Goal: Transaction & Acquisition: Purchase product/service

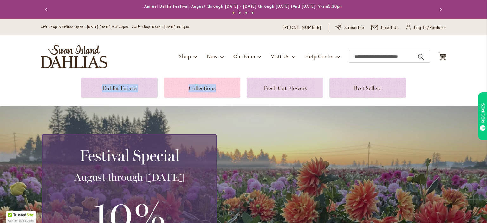
drag, startPoint x: 0, startPoint y: 0, endPoint x: 187, endPoint y: 87, distance: 206.1
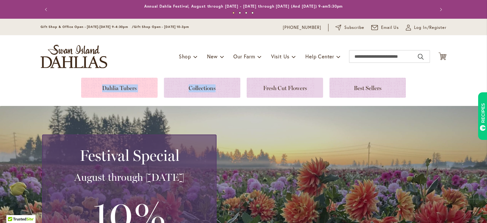
click at [103, 89] on link at bounding box center [119, 88] width 76 height 20
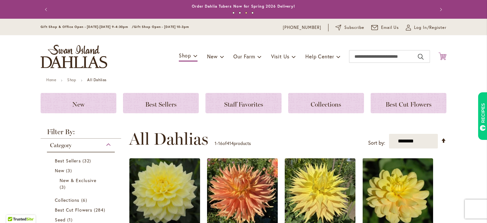
click at [442, 55] on icon at bounding box center [443, 56] width 8 height 8
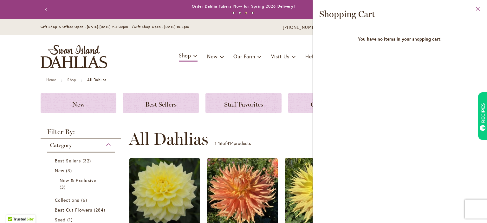
click at [478, 9] on button "Close" at bounding box center [478, 10] width 17 height 20
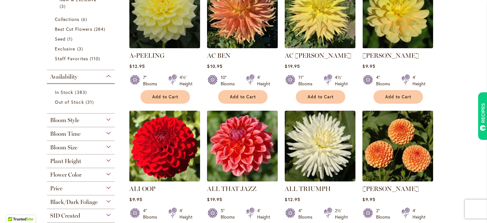
scroll to position [197, 0]
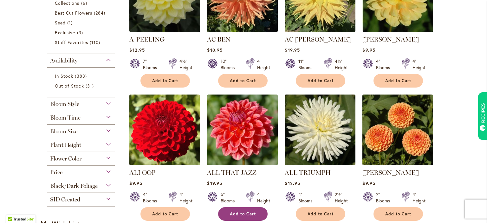
click at [259, 215] on button "Add to Cart" at bounding box center [242, 214] width 49 height 14
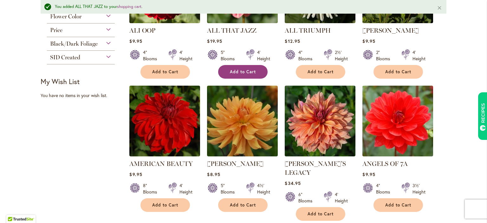
scroll to position [363, 0]
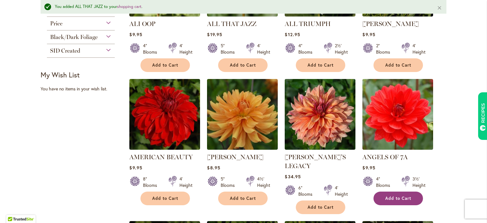
click at [393, 200] on button "Add to Cart" at bounding box center [398, 199] width 49 height 14
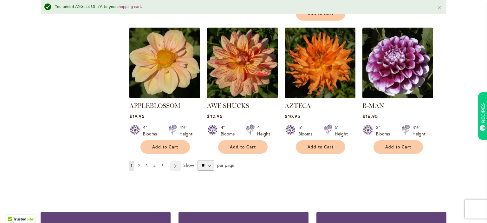
scroll to position [556, 0]
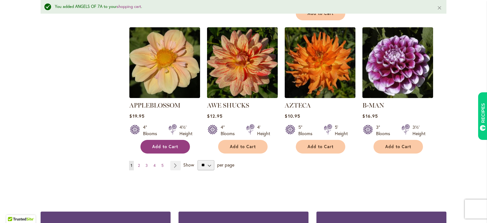
click at [173, 144] on span "Add to Cart" at bounding box center [165, 146] width 26 height 5
click at [176, 161] on link "Page Next" at bounding box center [175, 166] width 10 height 10
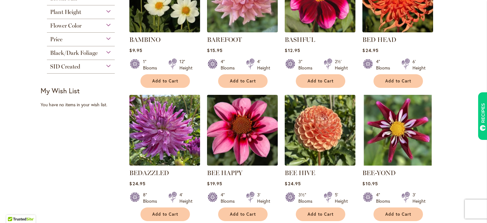
scroll to position [341, 0]
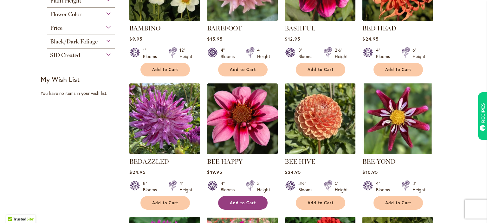
click at [238, 203] on span "Add to Cart" at bounding box center [243, 202] width 26 height 5
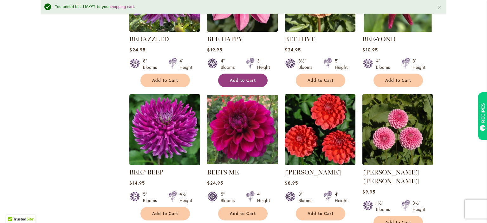
scroll to position [481, 0]
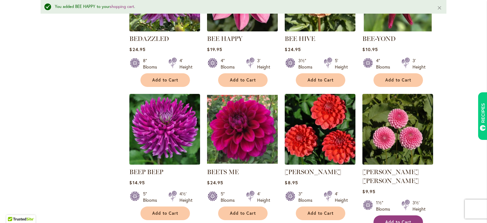
click at [393, 216] on button "Add to Cart" at bounding box center [398, 222] width 49 height 14
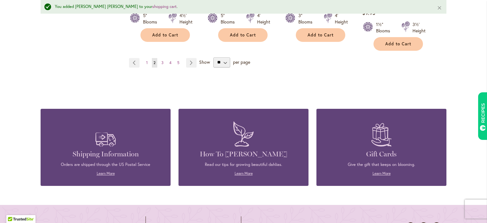
scroll to position [660, 0]
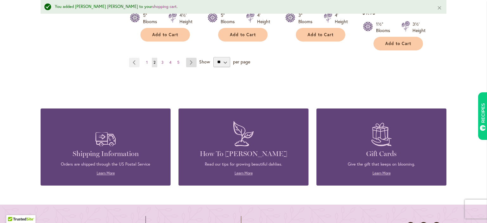
click at [189, 58] on link "Page Next" at bounding box center [191, 63] width 10 height 10
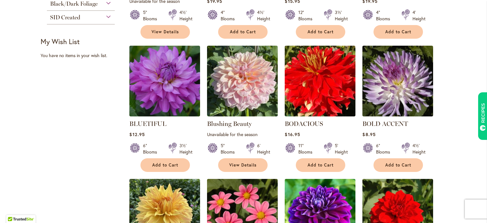
scroll to position [382, 0]
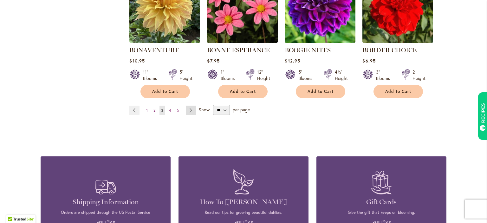
click at [191, 113] on link "Page Next" at bounding box center [191, 111] width 10 height 10
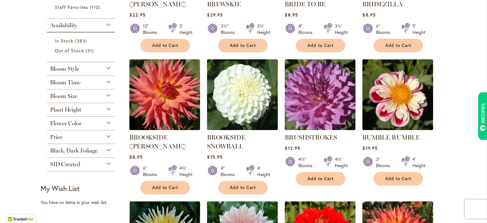
scroll to position [233, 0]
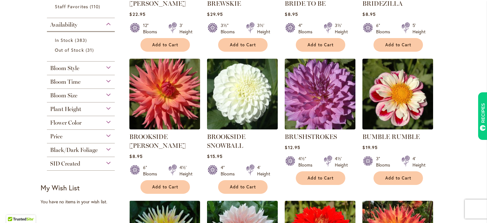
click at [424, 154] on div "3" Blooms 4' Height" at bounding box center [398, 159] width 71 height 18
click at [169, 180] on button "Add to Cart" at bounding box center [165, 187] width 49 height 14
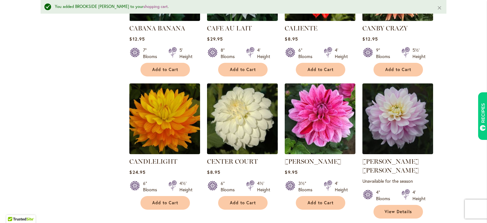
scroll to position [501, 0]
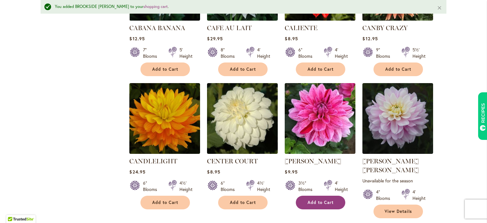
click at [319, 205] on button "Add to Cart" at bounding box center [320, 203] width 49 height 14
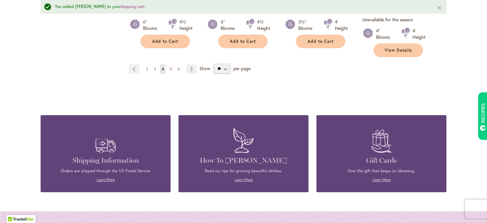
click at [195, 64] on link "Page Next" at bounding box center [192, 69] width 10 height 10
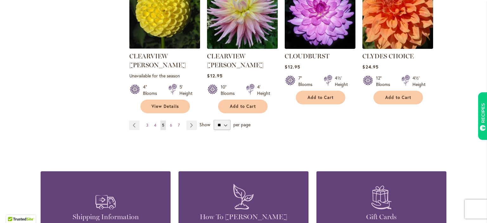
scroll to position [599, 0]
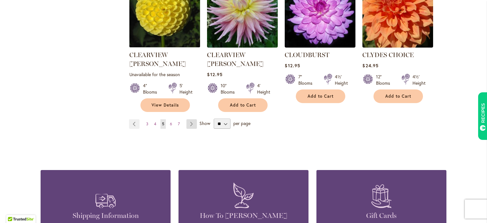
click at [191, 119] on link "Page Next" at bounding box center [192, 124] width 10 height 10
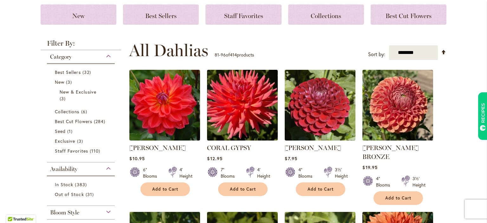
scroll to position [93, 0]
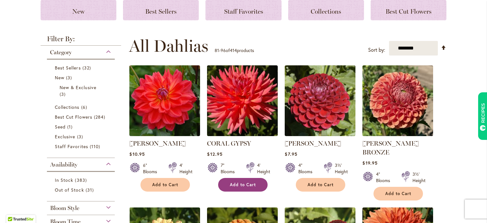
click at [246, 186] on span "Add to Cart" at bounding box center [243, 184] width 26 height 5
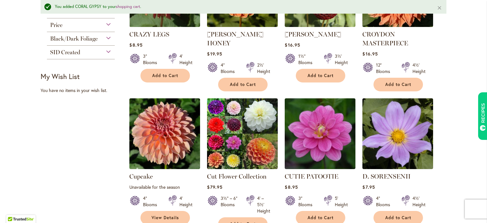
scroll to position [362, 0]
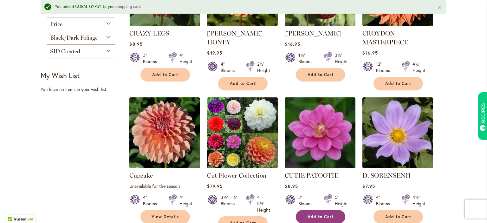
click at [325, 214] on span "Add to Cart" at bounding box center [321, 216] width 26 height 5
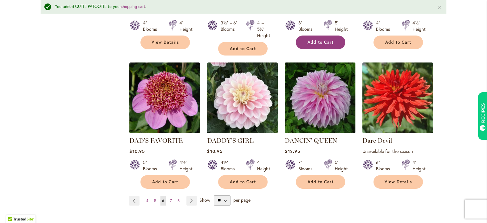
scroll to position [537, 0]
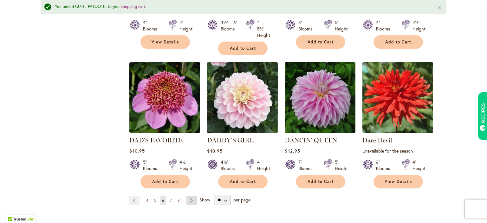
click at [192, 196] on link "Page Next" at bounding box center [192, 201] width 10 height 10
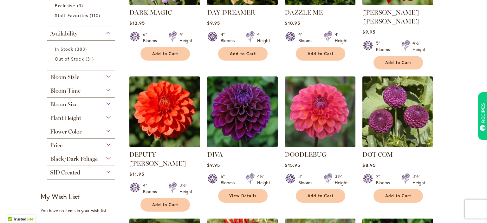
scroll to position [224, 0]
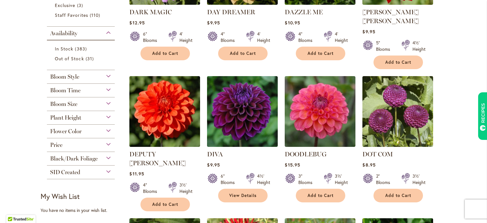
click at [445, 174] on ol "DARK MAGIC Rating: 100% 3 Reviews $12.95 6" Blooms 4' Height Add to Cart" at bounding box center [288, 206] width 318 height 544
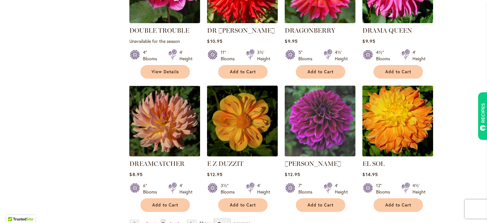
scroll to position [491, 0]
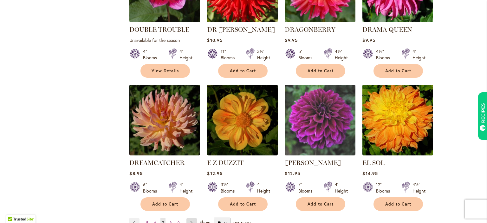
click at [195, 218] on link "Page Next" at bounding box center [192, 223] width 10 height 10
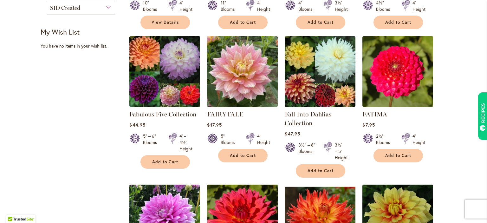
scroll to position [390, 0]
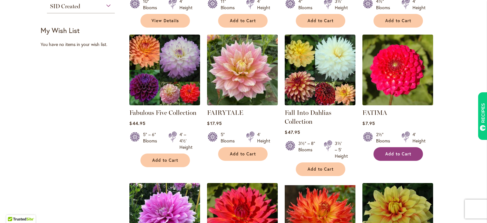
click at [396, 152] on span "Add to Cart" at bounding box center [398, 153] width 26 height 5
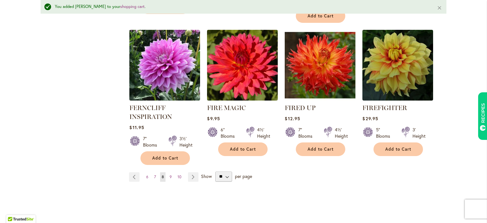
scroll to position [561, 0]
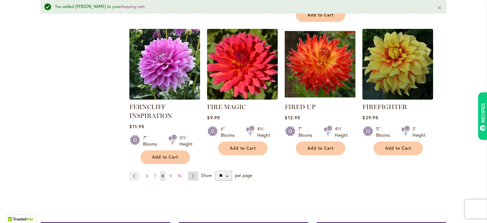
click at [194, 176] on link "Page Next" at bounding box center [193, 176] width 10 height 10
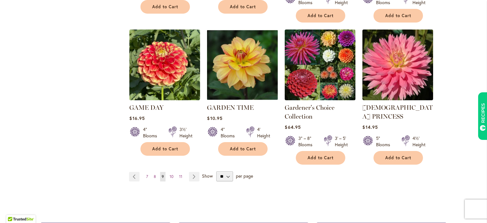
scroll to position [555, 0]
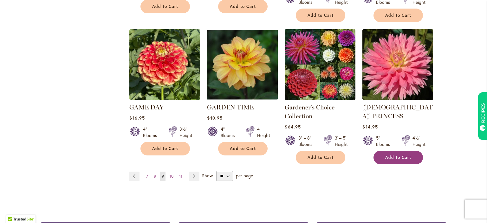
click at [397, 155] on span "Add to Cart" at bounding box center [398, 157] width 26 height 5
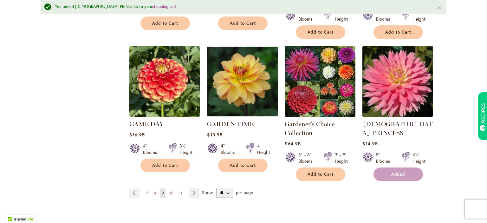
scroll to position [572, 0]
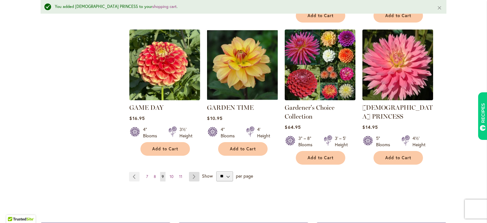
click at [197, 172] on link "Page Next" at bounding box center [194, 177] width 10 height 10
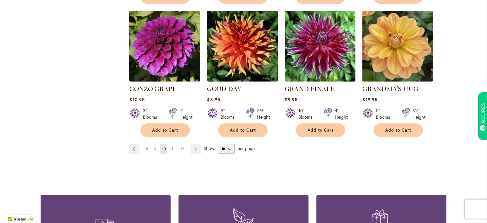
scroll to position [557, 0]
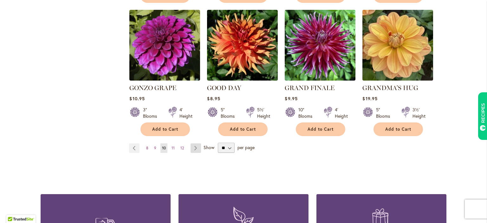
click at [197, 143] on link "Page Next" at bounding box center [196, 148] width 10 height 10
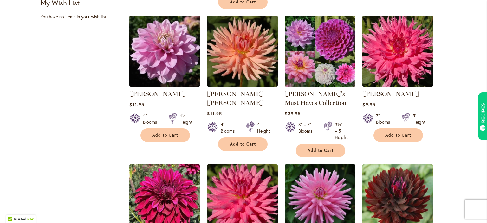
scroll to position [418, 0]
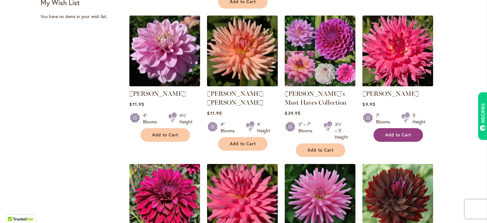
click at [398, 134] on span "Add to Cart" at bounding box center [398, 134] width 26 height 5
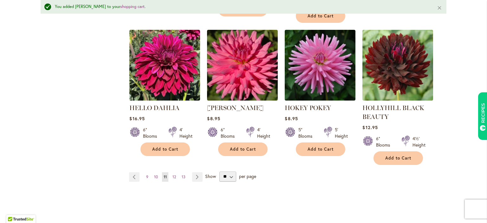
scroll to position [577, 0]
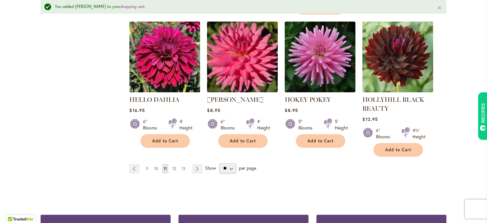
click at [174, 167] on span "12" at bounding box center [174, 168] width 3 height 5
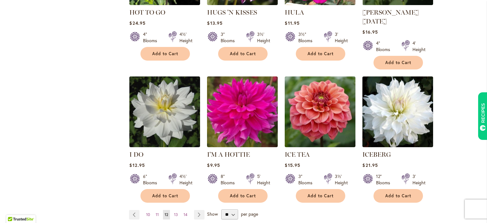
scroll to position [492, 0]
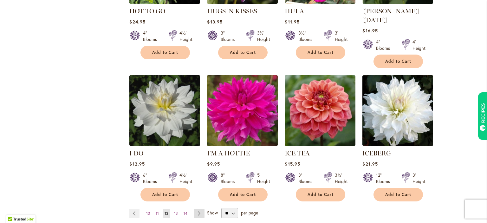
click at [199, 209] on link "Page Next" at bounding box center [199, 214] width 10 height 10
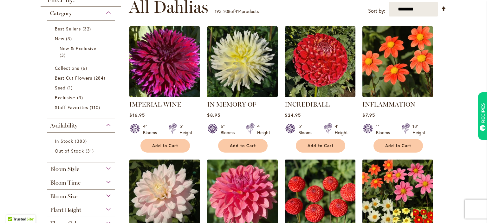
scroll to position [132, 0]
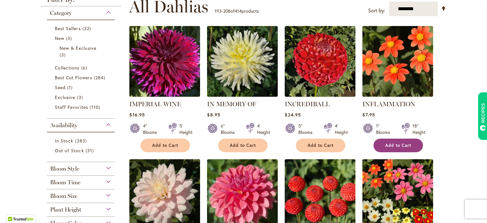
click at [397, 148] on button "Add to Cart" at bounding box center [398, 146] width 49 height 14
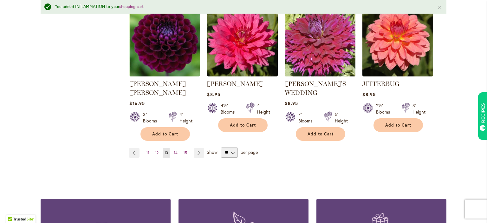
scroll to position [585, 0]
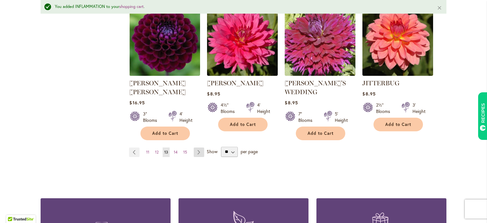
click at [199, 148] on link "Page Next" at bounding box center [199, 153] width 10 height 10
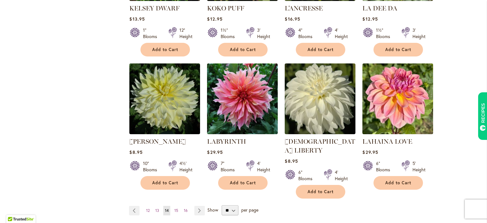
scroll to position [499, 0]
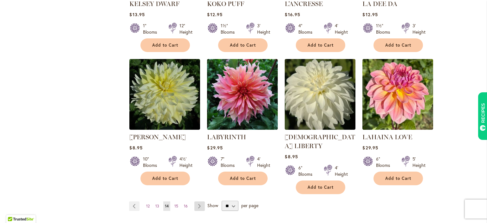
click at [199, 201] on link "Page Next" at bounding box center [199, 206] width 10 height 10
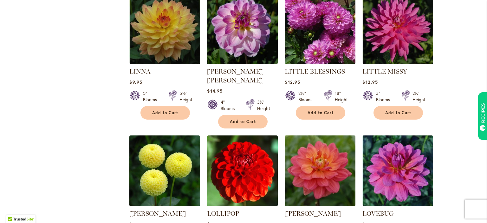
scroll to position [440, 0]
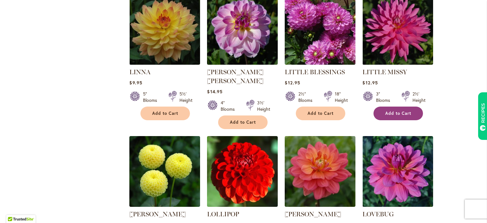
click at [393, 111] on span "Add to Cart" at bounding box center [398, 113] width 26 height 5
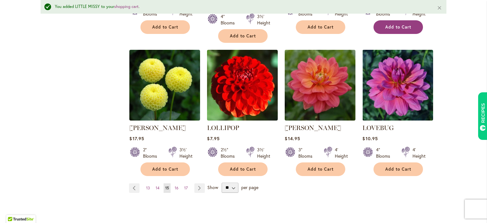
scroll to position [543, 0]
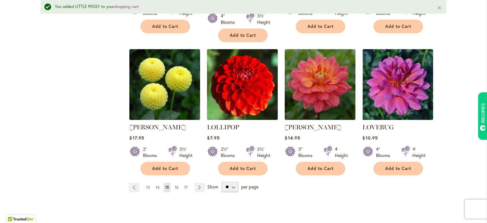
click at [178, 185] on span "16" at bounding box center [177, 187] width 4 height 5
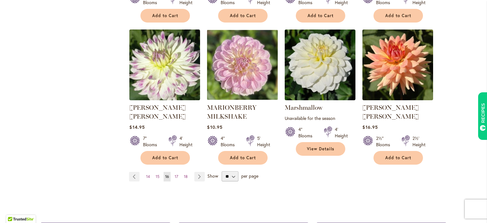
scroll to position [538, 0]
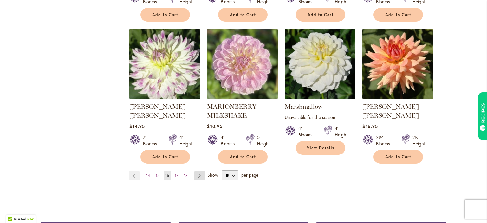
click at [199, 171] on link "Page Next" at bounding box center [199, 176] width 10 height 10
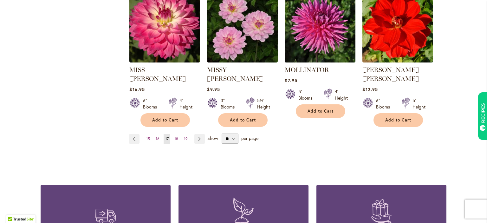
scroll to position [567, 0]
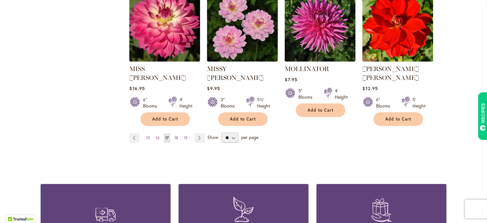
click at [177, 133] on link "Page 18" at bounding box center [176, 138] width 7 height 10
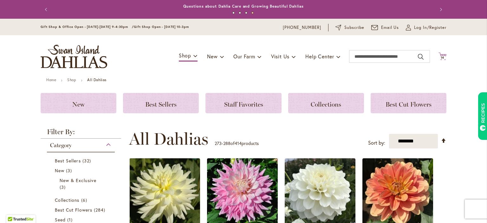
click at [444, 55] on icon "Cart .cls-1 { fill: #231f20; }" at bounding box center [443, 56] width 8 height 8
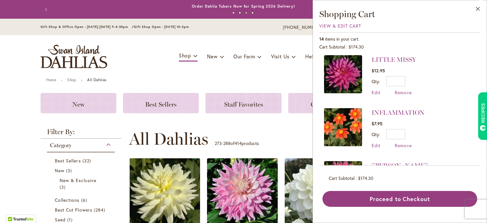
scroll to position [3, 0]
click at [403, 95] on li "LITTLE MISSY $12.95 Qty * Update Edit Remove" at bounding box center [400, 79] width 152 height 47
click at [405, 90] on span "Remove" at bounding box center [403, 93] width 17 height 6
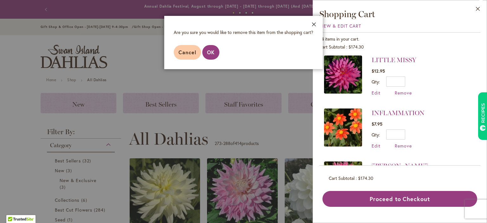
click at [313, 23] on button "Close" at bounding box center [313, 26] width 17 height 20
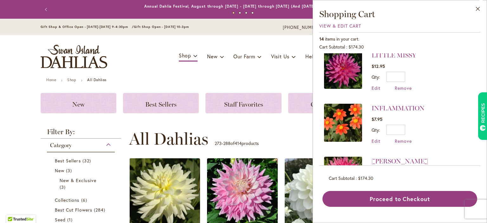
scroll to position [16, 0]
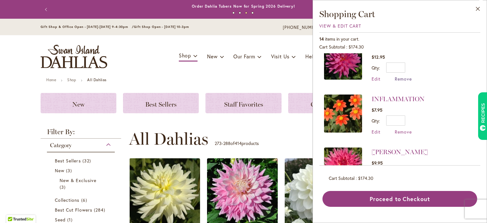
click at [399, 76] on span "Remove" at bounding box center [403, 79] width 17 height 6
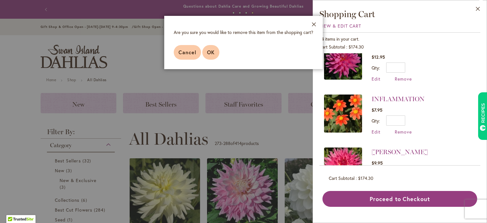
click at [214, 51] on span "OK" at bounding box center [211, 52] width 8 height 7
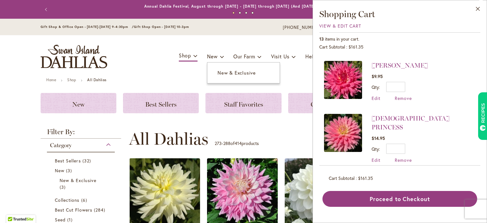
scroll to position [51, 0]
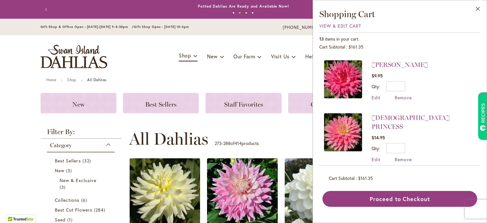
click at [407, 156] on span "Remove" at bounding box center [403, 159] width 17 height 6
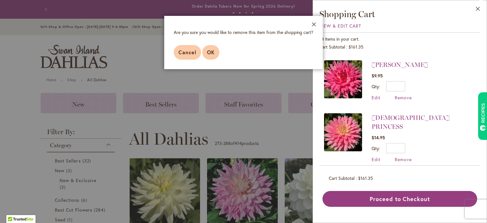
click at [209, 55] on span "OK" at bounding box center [211, 52] width 8 height 7
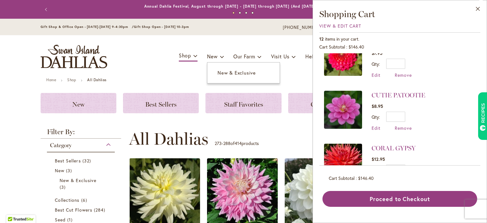
scroll to position [126, 0]
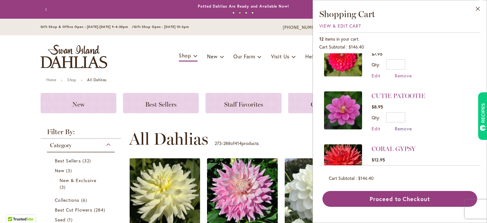
click at [404, 126] on span "Remove" at bounding box center [403, 129] width 17 height 6
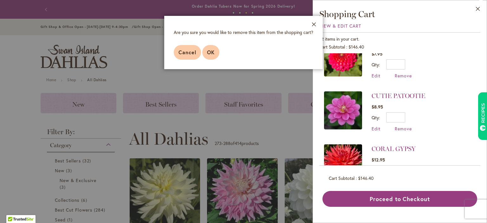
click at [212, 50] on span "OK" at bounding box center [211, 52] width 8 height 7
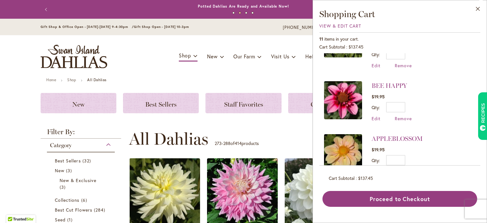
scroll to position [356, 0]
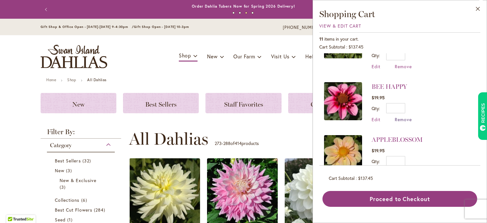
click at [404, 116] on span "Remove" at bounding box center [403, 119] width 17 height 6
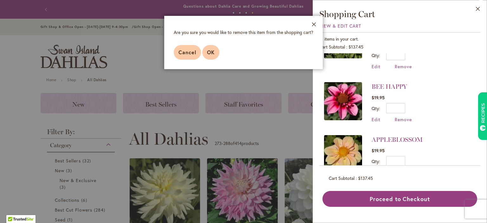
click at [211, 54] on span "OK" at bounding box center [211, 52] width 8 height 7
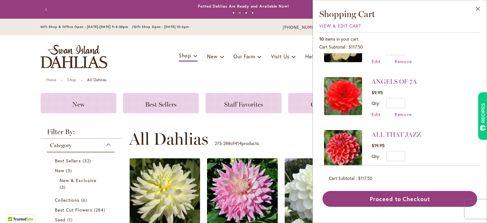
scroll to position [414, 0]
click at [475, 8] on button "Close" at bounding box center [478, 10] width 17 height 20
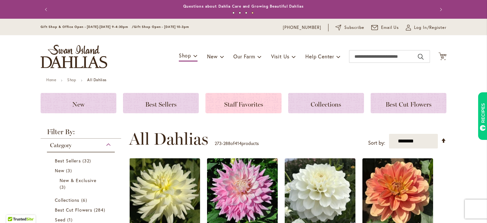
click at [253, 104] on span "Staff Favorites" at bounding box center [243, 105] width 39 height 8
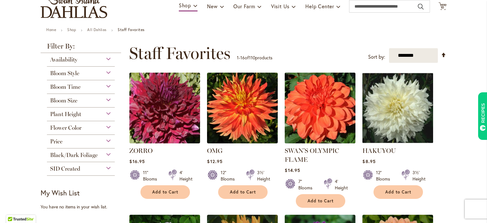
scroll to position [50, 0]
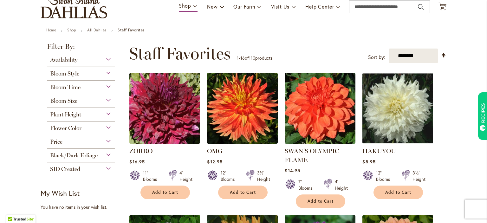
click at [108, 113] on div "Plant Height" at bounding box center [81, 113] width 68 height 10
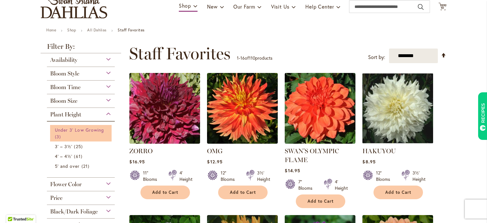
click at [87, 128] on span "Under 3' Low Growing" at bounding box center [79, 130] width 49 height 6
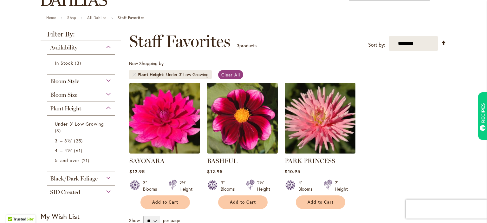
scroll to position [64, 0]
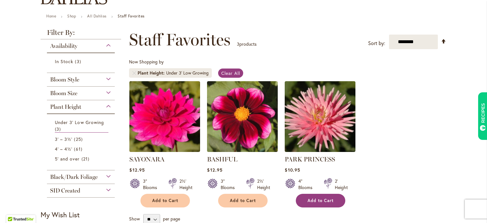
click at [324, 198] on span "Add to Cart" at bounding box center [321, 200] width 26 height 5
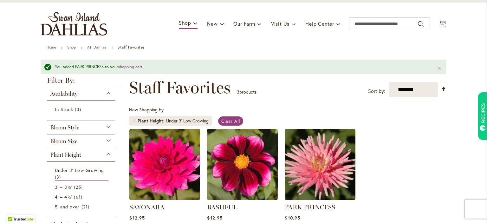
scroll to position [0, 0]
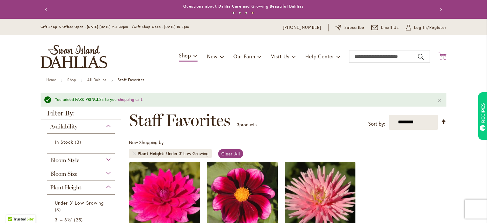
click at [441, 56] on icon at bounding box center [443, 56] width 8 height 8
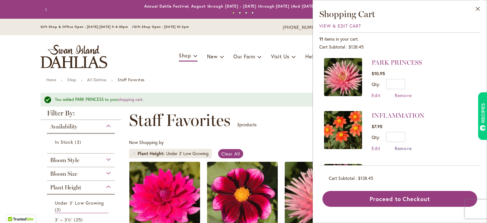
click at [402, 147] on span "Remove" at bounding box center [403, 148] width 17 height 6
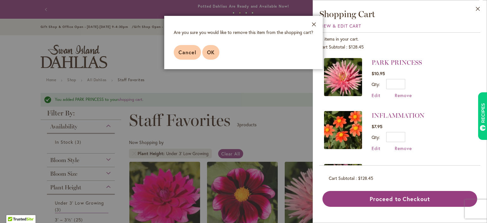
click at [213, 51] on span "OK" at bounding box center [211, 52] width 8 height 7
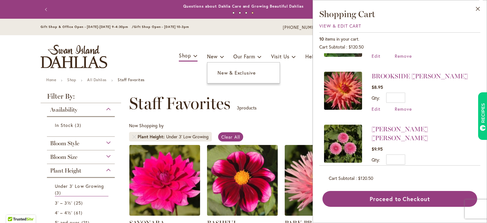
scroll to position [258, 0]
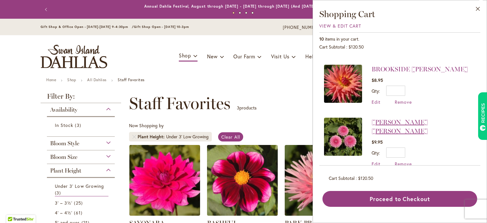
click at [383, 118] on link "[PERSON_NAME] [PERSON_NAME]" at bounding box center [400, 126] width 56 height 16
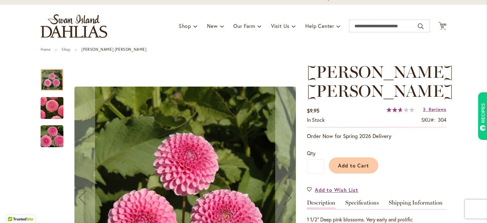
scroll to position [30, 0]
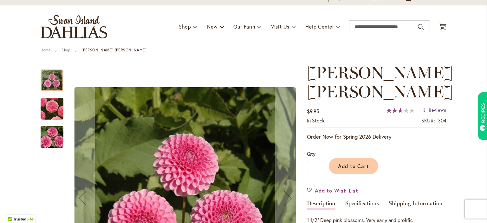
click at [429, 107] on span "Reviews" at bounding box center [438, 110] width 18 height 6
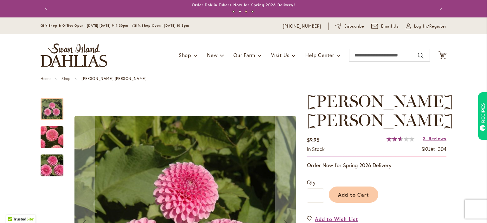
scroll to position [0, 0]
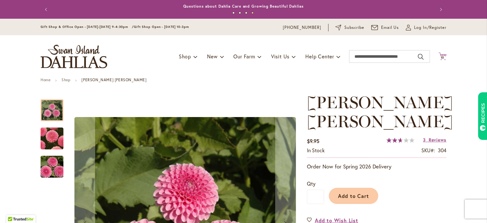
click at [441, 55] on icon at bounding box center [443, 56] width 8 height 8
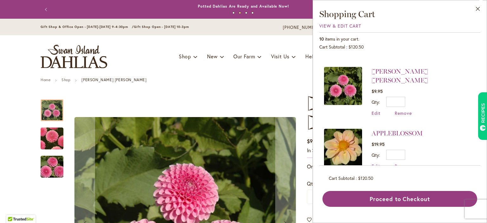
scroll to position [309, 0]
click at [399, 110] on span "Remove" at bounding box center [403, 113] width 17 height 6
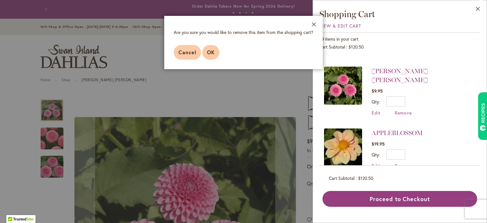
click at [211, 51] on span "OK" at bounding box center [211, 52] width 8 height 7
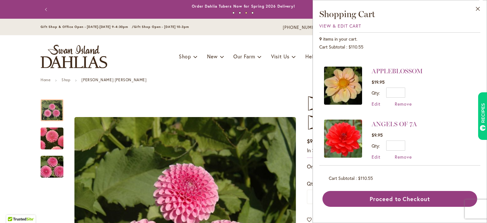
scroll to position [0, 0]
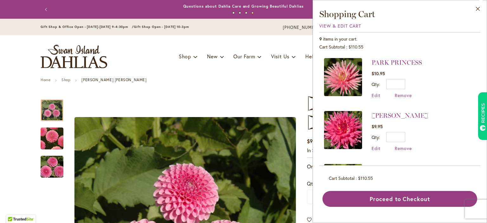
click at [356, 79] on img at bounding box center [343, 77] width 38 height 38
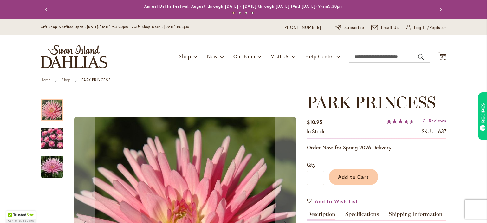
click at [51, 136] on img "PARK PRINCESS" at bounding box center [52, 138] width 23 height 23
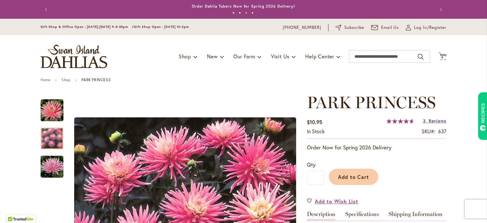
click at [429, 121] on span "Reviews" at bounding box center [438, 121] width 18 height 6
click at [442, 56] on icon "Cart .cls-1 { fill: #231f20; }" at bounding box center [443, 56] width 8 height 8
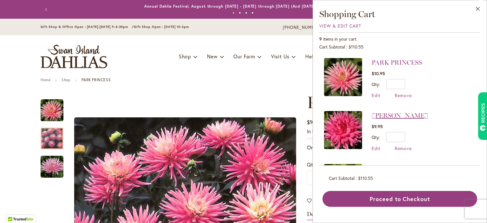
click at [398, 114] on link "[PERSON_NAME]" at bounding box center [400, 116] width 56 height 8
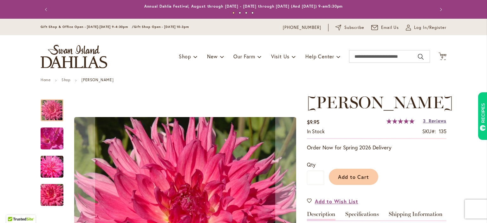
click at [427, 124] on link "3 Reviews" at bounding box center [434, 121] width 23 height 6
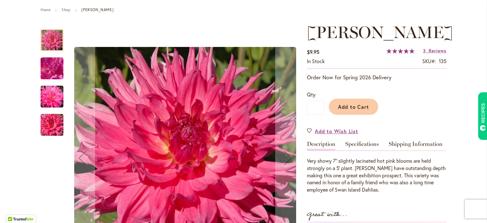
scroll to position [35, 0]
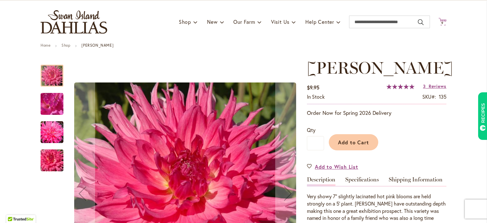
click at [443, 22] on span "9" at bounding box center [443, 23] width 2 height 4
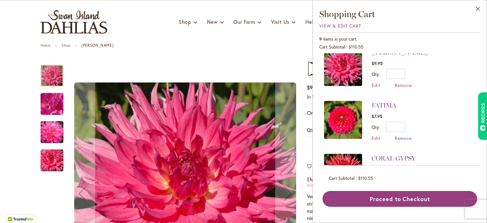
scroll to position [63, 0]
click at [383, 103] on link "FATIMA" at bounding box center [384, 105] width 25 height 8
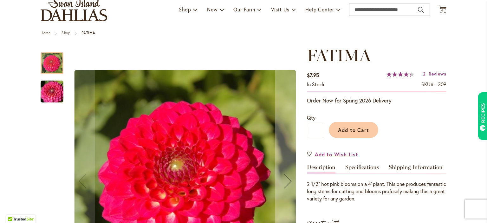
scroll to position [46, 0]
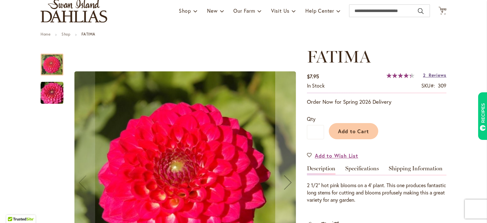
click at [436, 74] on span "Reviews" at bounding box center [438, 75] width 18 height 6
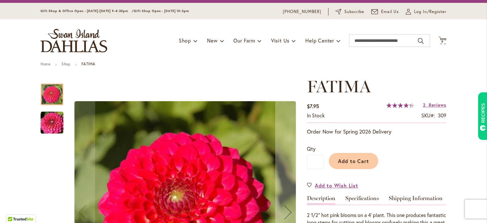
scroll to position [0, 0]
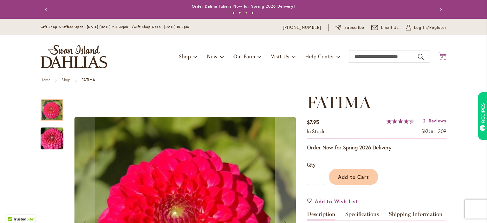
click at [441, 55] on icon at bounding box center [443, 56] width 8 height 8
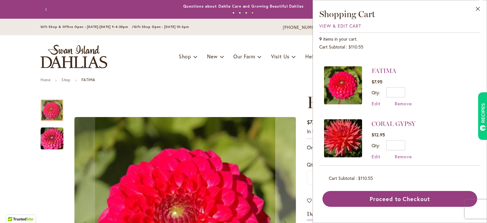
scroll to position [104, 0]
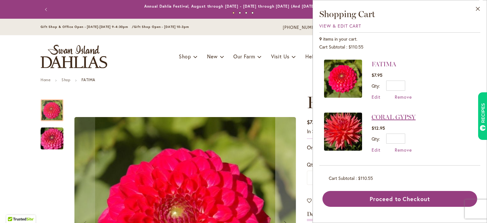
click at [402, 114] on link "CORAL GYPSY" at bounding box center [394, 117] width 44 height 8
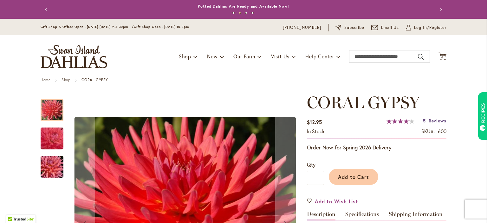
click at [431, 120] on span "Reviews" at bounding box center [438, 121] width 18 height 6
click at [443, 58] on span "9" at bounding box center [443, 58] width 2 height 4
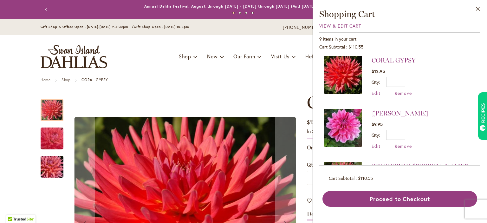
scroll to position [166, 0]
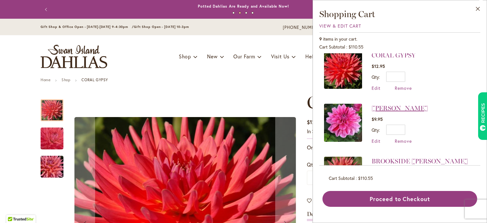
click at [395, 105] on link "[PERSON_NAME]" at bounding box center [400, 108] width 56 height 8
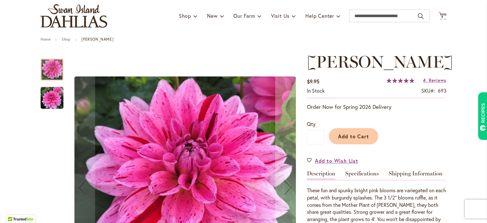
scroll to position [42, 0]
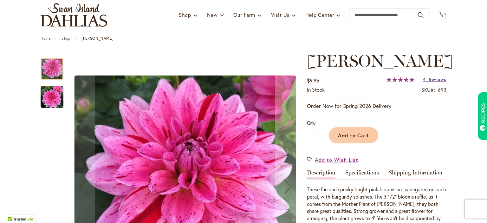
click at [438, 78] on span "Reviews" at bounding box center [438, 79] width 18 height 6
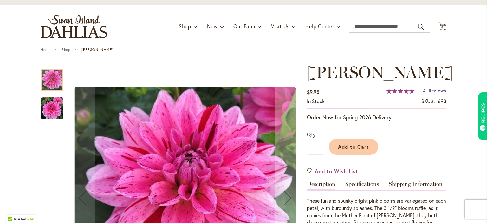
scroll to position [0, 0]
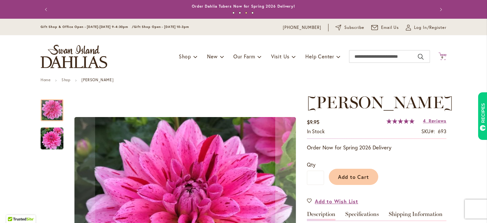
click at [443, 56] on span "9" at bounding box center [443, 58] width 2 height 4
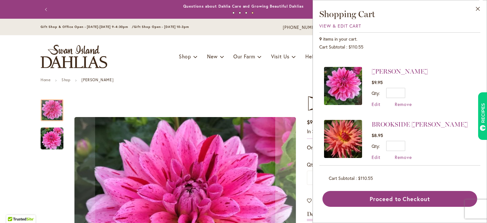
scroll to position [204, 0]
click at [435, 137] on li "BROOKSIDE [PERSON_NAME] $8.95 Qty * Update Edit Remove" at bounding box center [400, 139] width 152 height 53
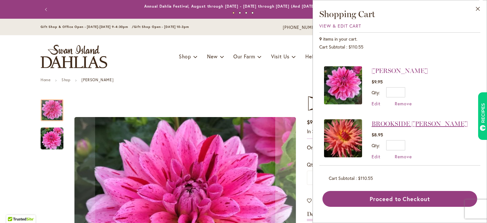
click at [393, 120] on link "BROOKSIDE [PERSON_NAME]" at bounding box center [420, 124] width 96 height 8
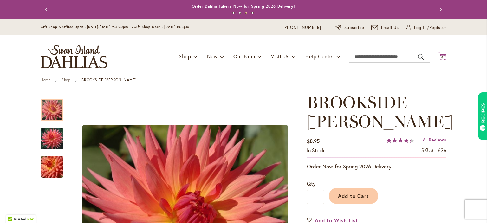
click at [441, 57] on span "9 9 items" at bounding box center [443, 57] width 6 height 3
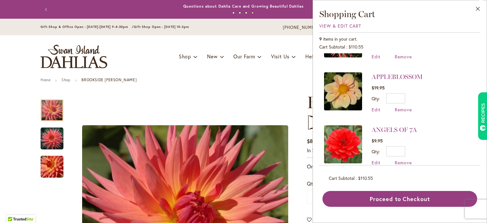
scroll to position [305, 0]
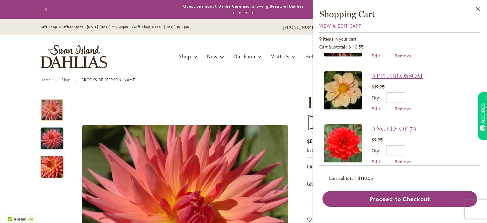
click at [383, 75] on link "APPLEBLOSSOM" at bounding box center [397, 76] width 51 height 8
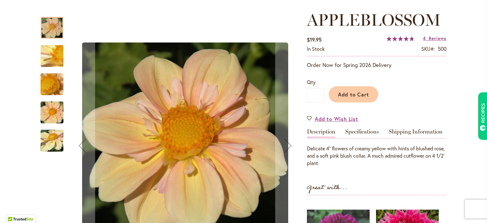
scroll to position [90, 0]
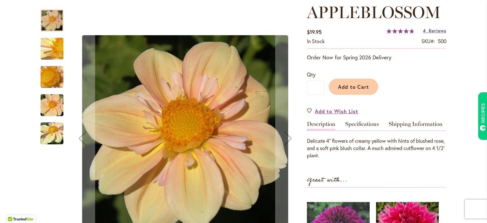
click at [438, 31] on span "Reviews" at bounding box center [438, 31] width 18 height 6
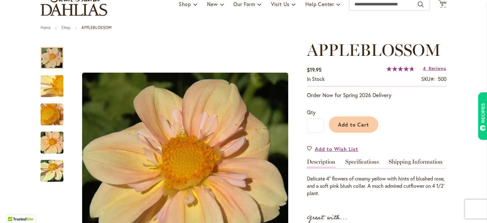
scroll to position [0, 0]
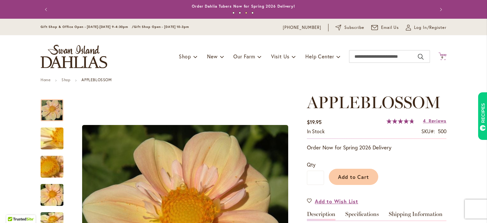
click at [443, 58] on span "9" at bounding box center [443, 58] width 2 height 4
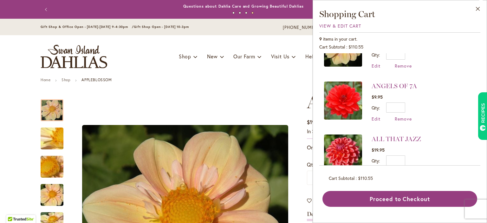
scroll to position [350, 0]
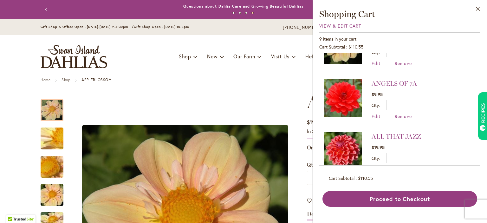
click at [380, 83] on div "ANGELS OF 7A $9.95 Qty * Update Edit Remove" at bounding box center [394, 99] width 45 height 40
click at [346, 95] on img at bounding box center [343, 98] width 38 height 38
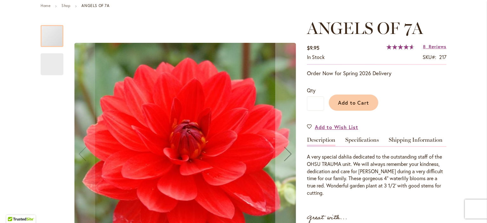
scroll to position [84, 0]
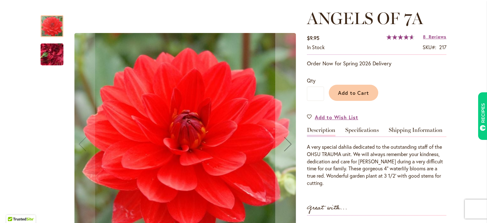
click at [431, 41] on div "Rating: 93 % of 100 8 Reviews Add Your Review" at bounding box center [417, 38] width 60 height 10
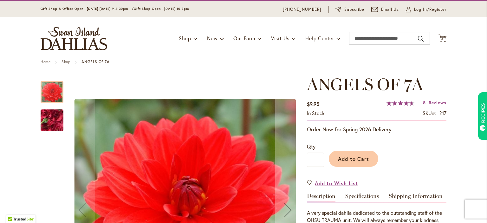
scroll to position [18, 0]
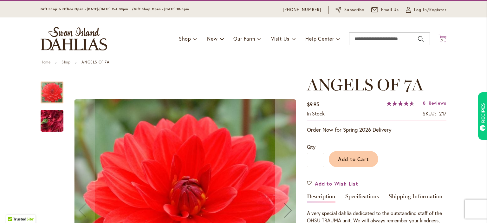
click at [444, 38] on icon "Cart .cls-1 { fill: #231f20; }" at bounding box center [443, 39] width 8 height 8
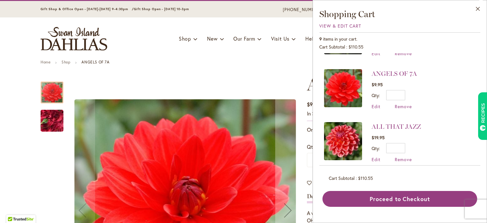
scroll to position [362, 0]
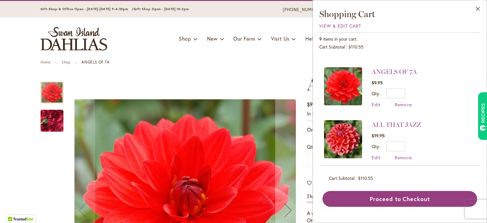
click at [378, 125] on div "ALL THAT JAZZ $19.95 Qty * Update Edit Remove" at bounding box center [396, 140] width 49 height 40
click at [382, 121] on link "ALL THAT JAZZ" at bounding box center [396, 125] width 49 height 8
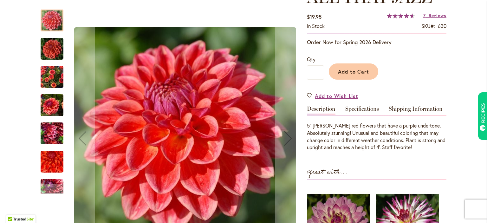
scroll to position [108, 0]
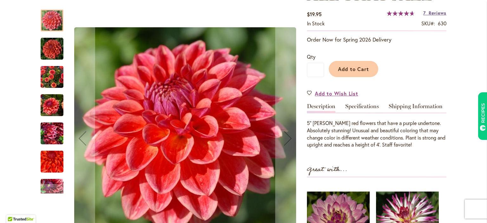
click at [433, 14] on span "Reviews" at bounding box center [438, 13] width 18 height 6
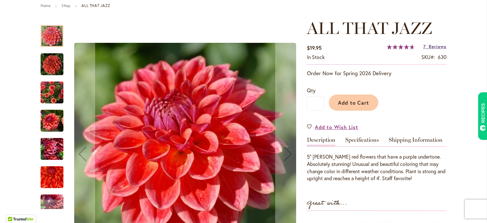
scroll to position [0, 0]
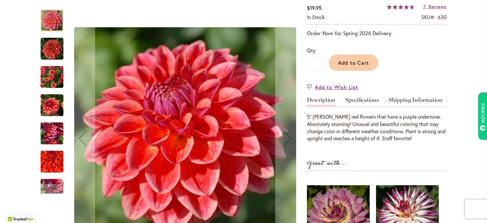
click at [57, 80] on img "ALL THAT JAZZ" at bounding box center [52, 77] width 23 height 30
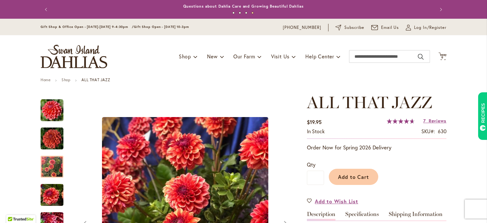
click at [453, 58] on header "Skip to Content Gift Shop & Office Open - [DATE]-[DATE] 9-4:30pm / Gift Shop Op…" at bounding box center [243, 48] width 487 height 59
click at [444, 58] on span "9 9 items" at bounding box center [443, 57] width 6 height 3
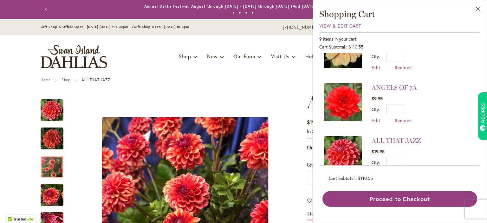
scroll to position [362, 0]
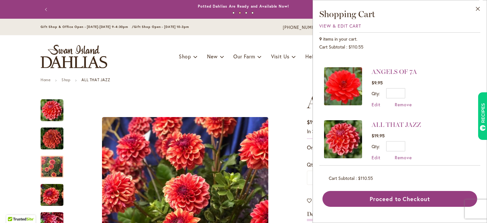
click at [401, 155] on li "ALL THAT JAZZ $19.95 Qty * Update Edit Remove" at bounding box center [400, 140] width 152 height 53
click at [404, 155] on li "ALL THAT JAZZ $19.95 Qty * Update Edit Remove" at bounding box center [400, 140] width 152 height 53
click at [404, 154] on span "Remove" at bounding box center [403, 157] width 17 height 6
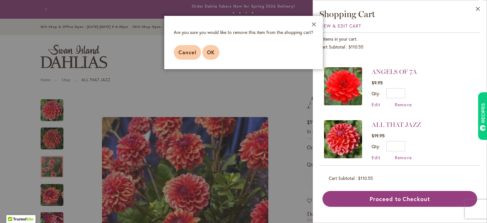
click at [212, 55] on span "OK" at bounding box center [211, 52] width 8 height 7
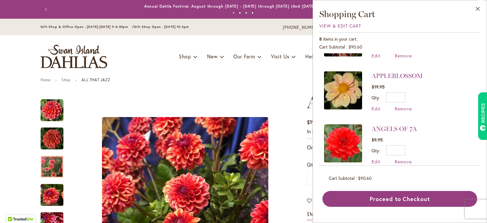
scroll to position [309, 0]
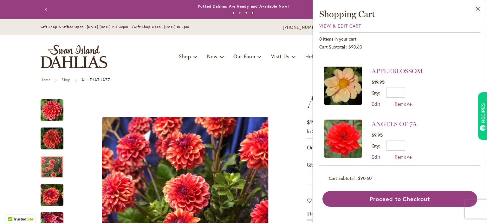
click at [343, 136] on img at bounding box center [343, 139] width 38 height 38
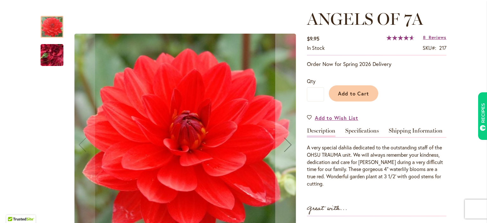
scroll to position [53, 0]
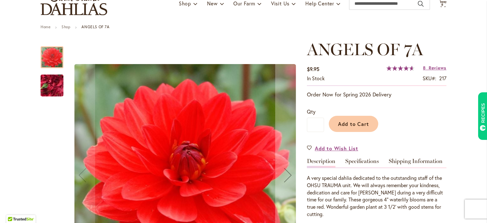
click at [54, 89] on img "ANGELS OF 7A" at bounding box center [52, 86] width 46 height 34
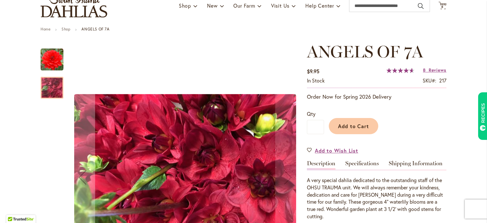
scroll to position [0, 0]
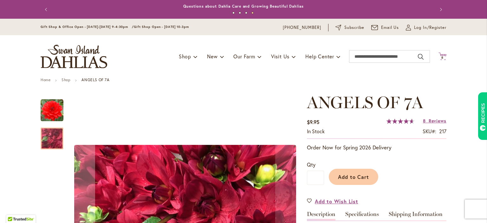
click at [443, 57] on span "8" at bounding box center [443, 58] width 2 height 4
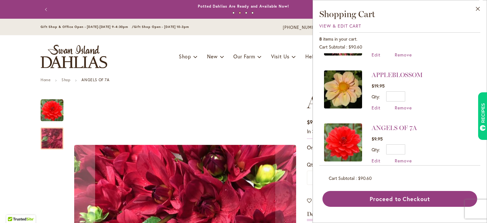
scroll to position [309, 0]
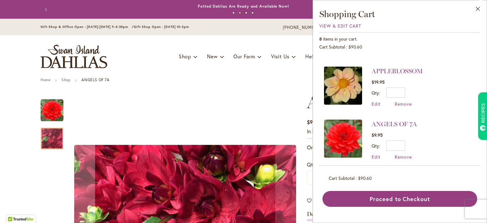
click at [401, 156] on li "ANGELS OF 7A $9.95 Qty * Update Edit Remove" at bounding box center [400, 139] width 152 height 53
click at [403, 154] on span "Remove" at bounding box center [403, 157] width 17 height 6
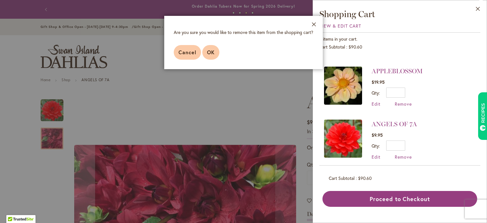
click at [213, 50] on span "OK" at bounding box center [211, 52] width 8 height 7
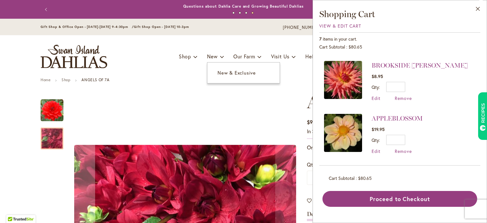
scroll to position [0, 0]
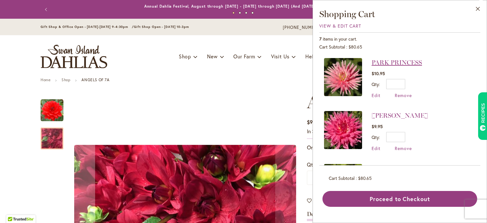
click at [377, 62] on link "PARK PRINCESS" at bounding box center [397, 63] width 50 height 8
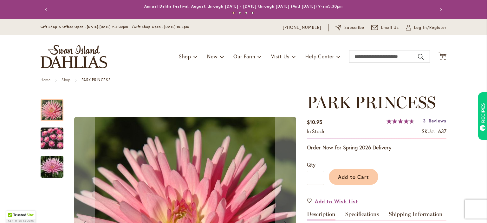
click at [431, 124] on span "Reviews" at bounding box center [438, 121] width 18 height 6
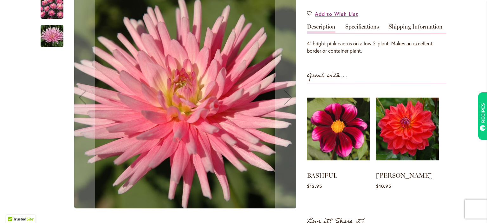
scroll to position [188, 0]
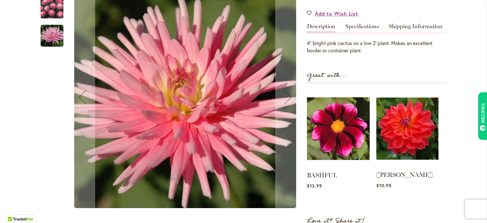
click at [409, 125] on img at bounding box center [408, 129] width 62 height 78
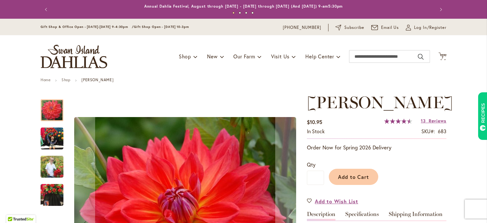
click at [59, 169] on img "COOPER BLAINE" at bounding box center [52, 166] width 23 height 29
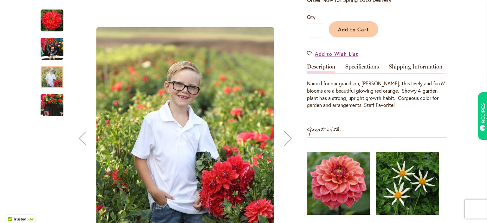
scroll to position [148, 0]
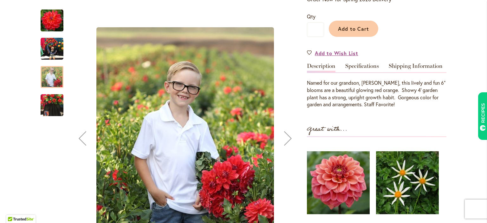
click at [55, 109] on img "COOPER BLAINE" at bounding box center [52, 105] width 23 height 30
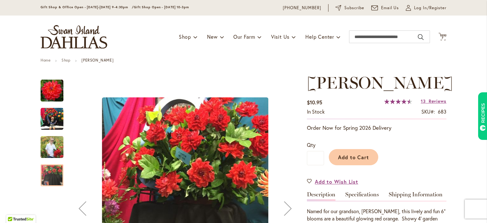
scroll to position [13, 0]
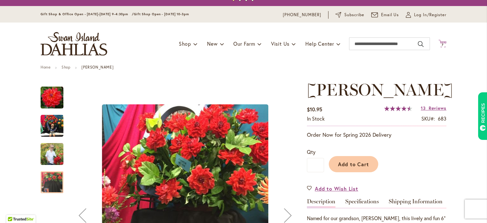
click at [440, 44] on span "7 7 items" at bounding box center [443, 44] width 6 height 3
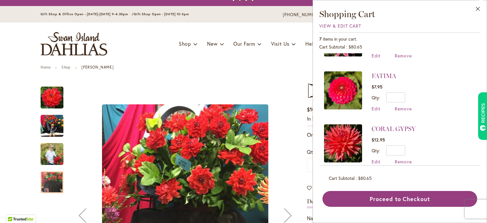
scroll to position [89, 0]
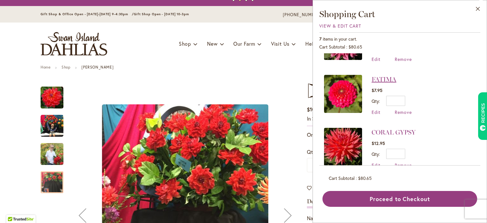
click at [378, 77] on link "FATIMA" at bounding box center [384, 80] width 25 height 8
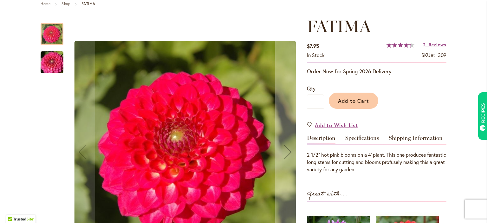
scroll to position [79, 0]
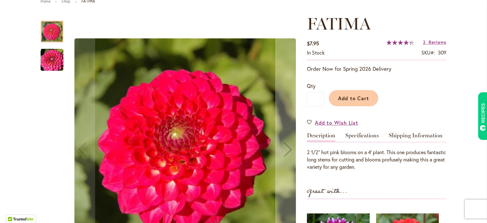
click at [53, 33] on div at bounding box center [52, 32] width 23 height 22
click at [281, 148] on img "FATIMA" at bounding box center [186, 149] width 222 height 222
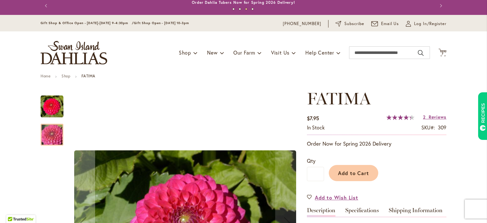
scroll to position [0, 0]
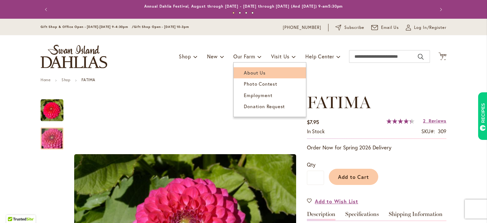
click at [257, 73] on span "About Us" at bounding box center [255, 72] width 22 height 6
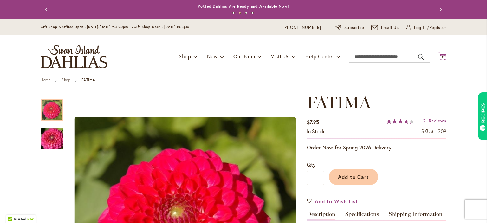
click at [443, 58] on span "7" at bounding box center [443, 58] width 2 height 4
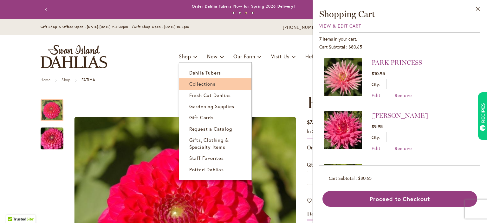
click at [201, 81] on link "Collections" at bounding box center [215, 83] width 72 height 11
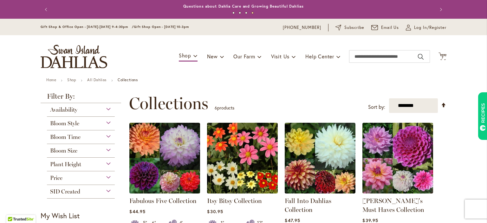
click at [106, 161] on div "Plant Height" at bounding box center [81, 163] width 68 height 10
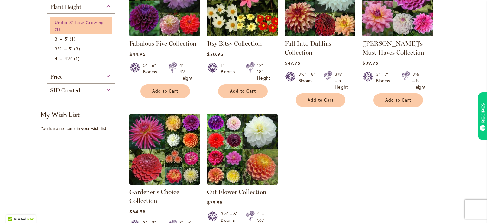
click at [92, 23] on span "Under 3' Low Growing" at bounding box center [79, 22] width 49 height 6
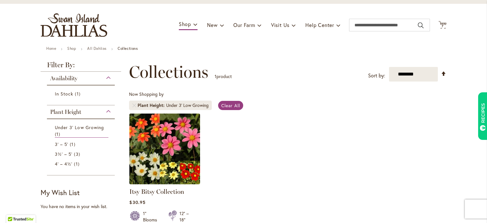
scroll to position [41, 0]
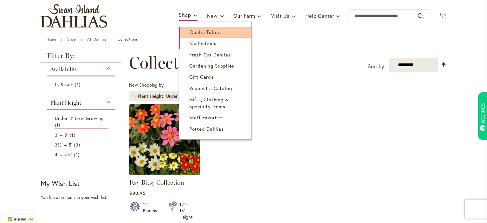
click at [195, 30] on span "Dahlia Tubers" at bounding box center [206, 32] width 32 height 6
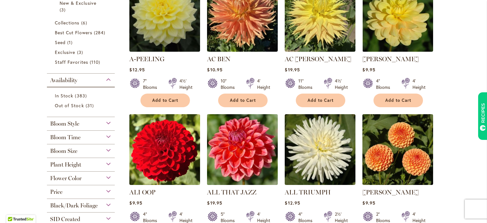
scroll to position [178, 0]
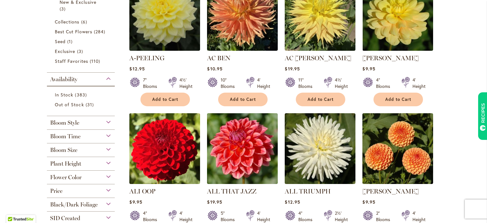
click at [107, 162] on div "Plant Height" at bounding box center [81, 162] width 68 height 10
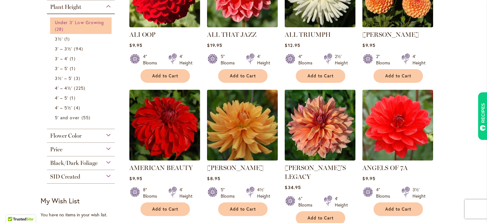
click at [86, 21] on span "Under 3' Low Growing" at bounding box center [79, 22] width 49 height 6
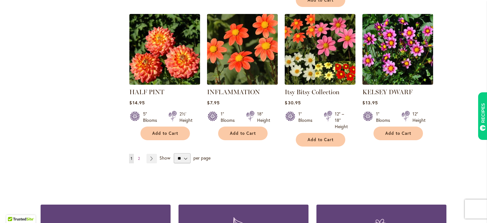
scroll to position [539, 0]
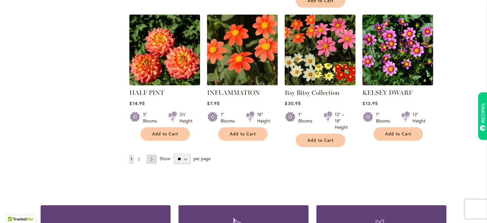
click at [151, 154] on link "Page Next" at bounding box center [152, 159] width 10 height 10
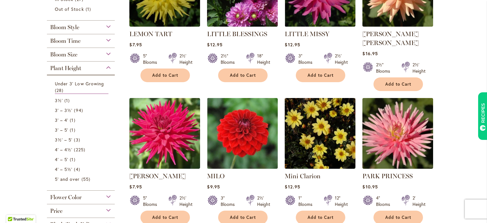
scroll to position [189, 0]
click at [174, 215] on span "Add to Cart" at bounding box center [165, 217] width 26 height 5
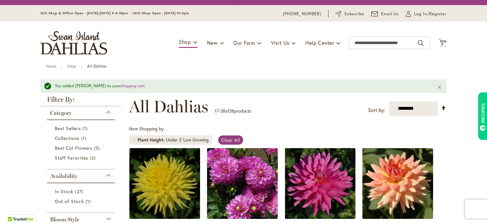
scroll to position [0, 0]
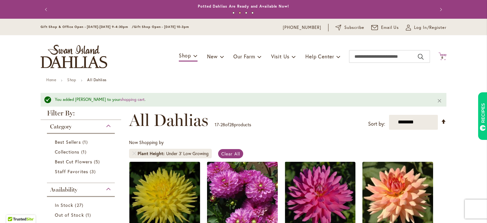
click at [442, 58] on span "8" at bounding box center [443, 58] width 2 height 4
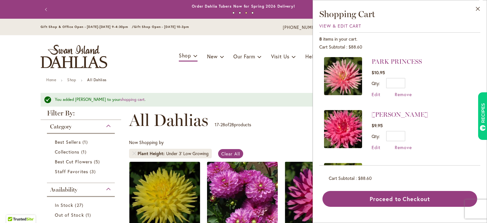
scroll to position [58, 0]
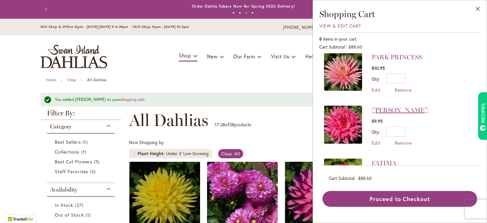
click at [378, 109] on link "[PERSON_NAME]" at bounding box center [400, 110] width 56 height 8
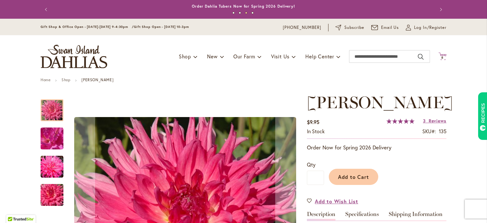
click at [441, 56] on icon at bounding box center [443, 56] width 8 height 8
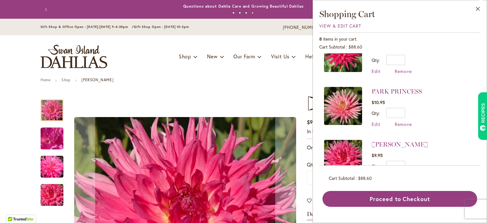
scroll to position [32, 0]
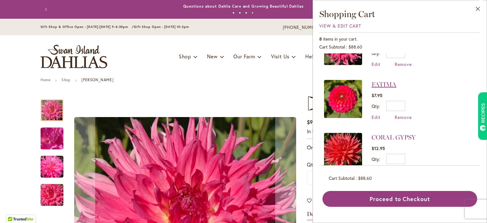
click at [379, 83] on link "FATIMA" at bounding box center [384, 85] width 25 height 8
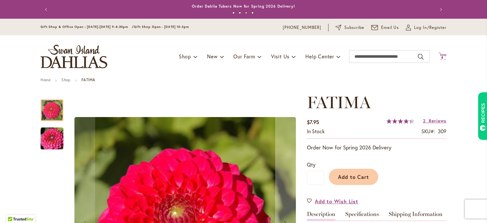
click at [444, 56] on icon "Cart .cls-1 { fill: #231f20; }" at bounding box center [443, 56] width 8 height 8
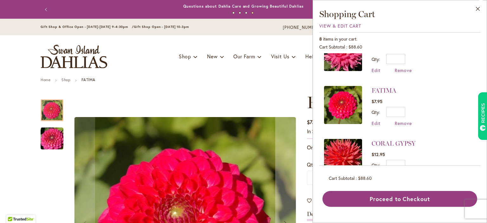
scroll to position [134, 0]
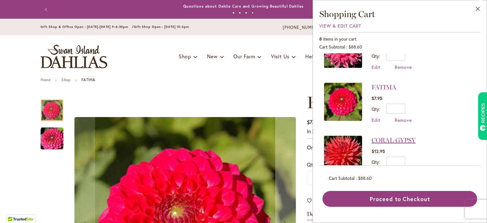
click at [381, 139] on link "CORAL GYPSY" at bounding box center [394, 140] width 44 height 8
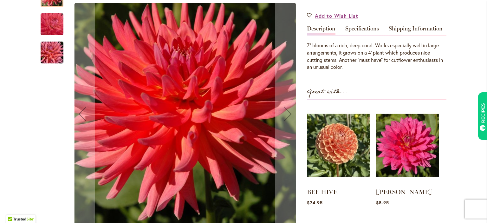
scroll to position [176, 0]
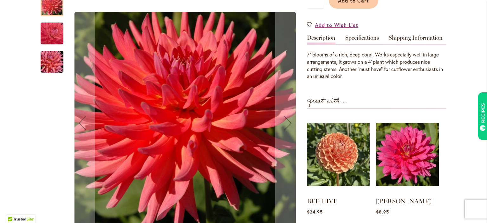
click at [59, 38] on img "CORAL GYPSY" at bounding box center [52, 33] width 45 height 44
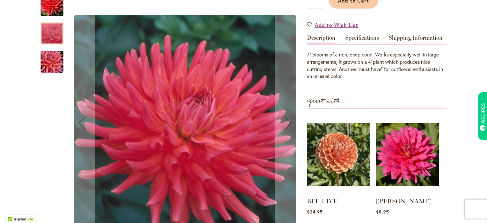
click at [55, 63] on img "CORAL GYPSY" at bounding box center [52, 61] width 46 height 30
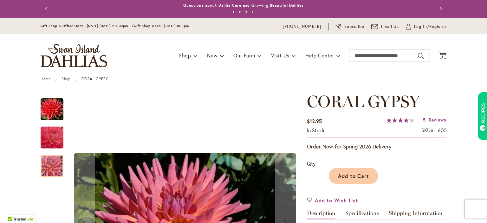
scroll to position [0, 0]
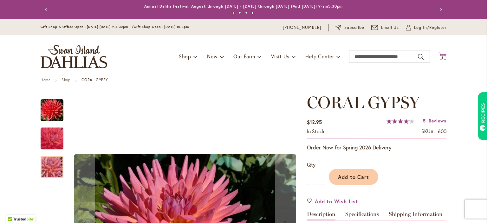
click at [444, 56] on span "8 8 items" at bounding box center [443, 57] width 6 height 3
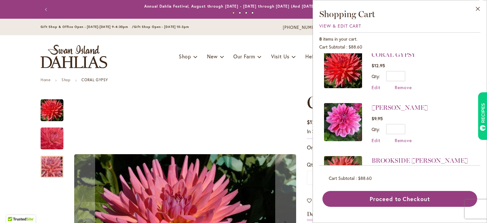
scroll to position [220, 0]
click at [380, 104] on link "[PERSON_NAME]" at bounding box center [400, 107] width 56 height 8
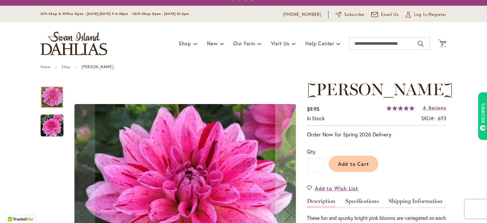
scroll to position [12, 0]
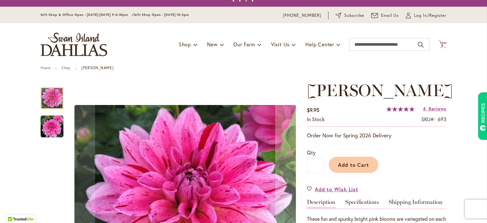
click at [445, 44] on span "8 8 items" at bounding box center [443, 45] width 6 height 3
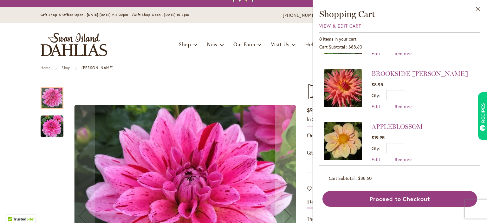
scroll to position [307, 0]
click at [386, 72] on link "BROOKSIDE [PERSON_NAME]" at bounding box center [420, 73] width 96 height 8
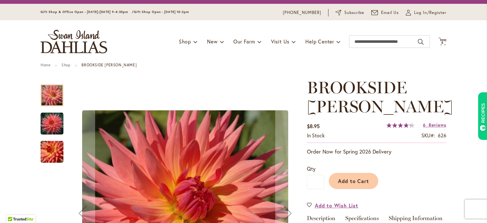
scroll to position [14, 0]
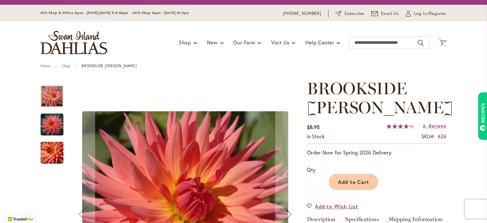
click at [442, 41] on icon at bounding box center [443, 42] width 8 height 8
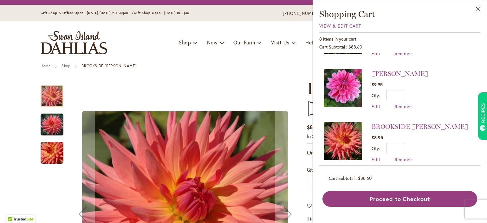
scroll to position [255, 0]
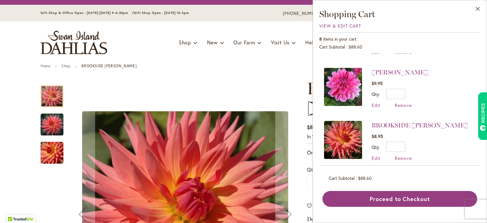
click at [404, 161] on li "BROOKSIDE [PERSON_NAME] $8.95 Qty * Update Edit Remove" at bounding box center [400, 141] width 152 height 53
click at [400, 156] on li "BROOKSIDE CHERI $8.95 Qty * Update Edit Remove" at bounding box center [400, 141] width 152 height 53
click at [402, 155] on span "Remove" at bounding box center [403, 158] width 17 height 6
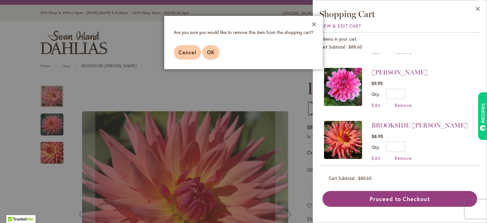
click at [213, 51] on span "OK" at bounding box center [211, 52] width 8 height 7
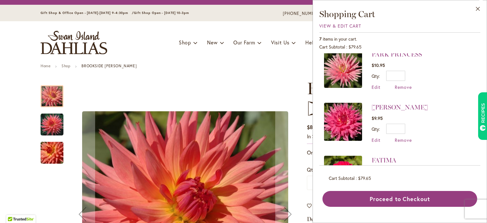
scroll to position [55, 0]
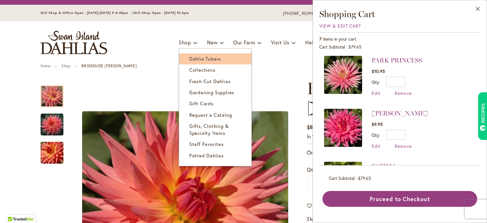
click at [195, 58] on span "Dahlia Tubers" at bounding box center [205, 59] width 32 height 6
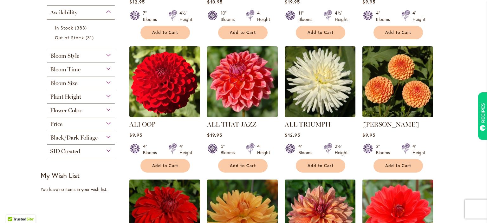
scroll to position [246, 0]
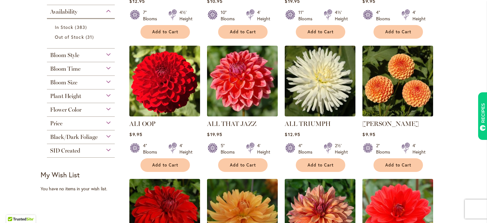
click at [109, 109] on div "Flower Color" at bounding box center [81, 108] width 68 height 10
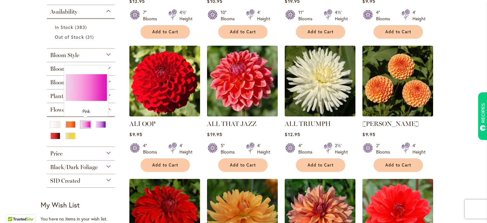
click at [86, 123] on div "Pink" at bounding box center [86, 124] width 10 height 7
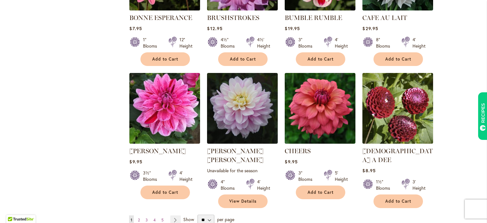
scroll to position [483, 0]
click at [212, 215] on select "** ** ** **" at bounding box center [206, 220] width 16 height 10
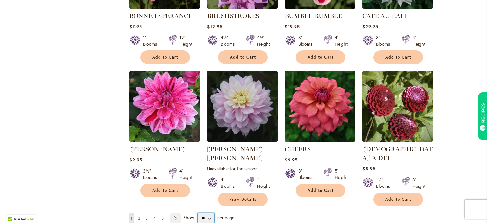
select select "**"
click option "**" at bounding box center [0, 0] width 0 height 0
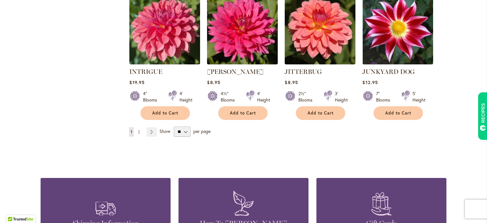
scroll to position [2206, 0]
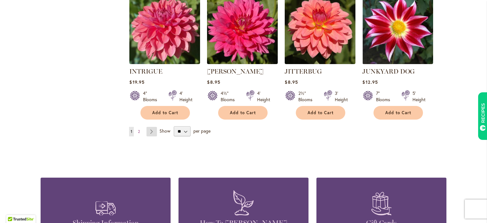
click at [153, 127] on link "Page Next" at bounding box center [152, 132] width 10 height 10
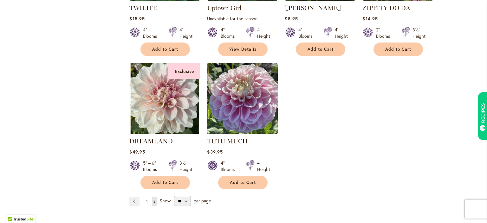
scroll to position [1986, 0]
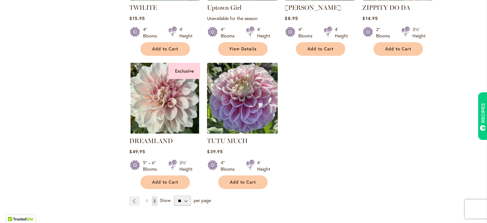
click at [145, 196] on link "Page 1" at bounding box center [147, 201] width 5 height 10
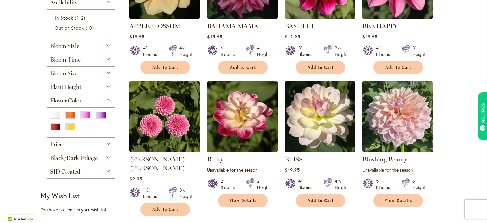
scroll to position [201, 0]
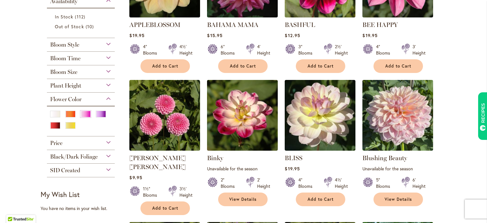
click at [70, 130] on div at bounding box center [81, 122] width 62 height 23
click at [69, 126] on div "Yellow" at bounding box center [70, 125] width 10 height 7
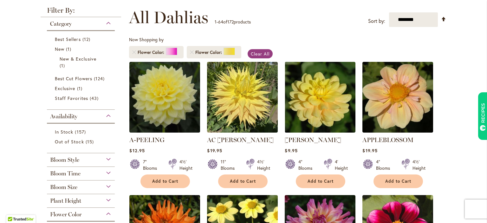
scroll to position [98, 0]
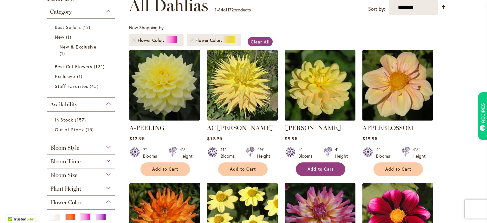
click at [319, 168] on span "Add to Cart" at bounding box center [321, 169] width 26 height 5
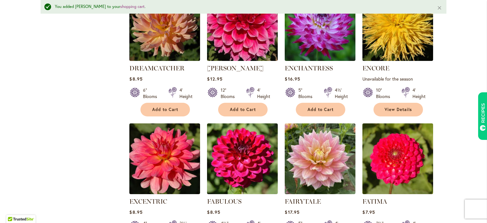
scroll to position [1683, 0]
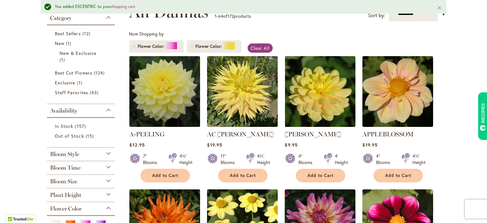
scroll to position [0, 0]
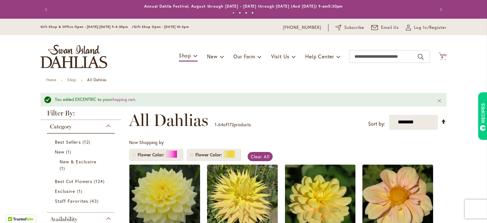
click at [446, 53] on icon "Cart .cls-1 { fill: #231f20; }" at bounding box center [443, 56] width 8 height 8
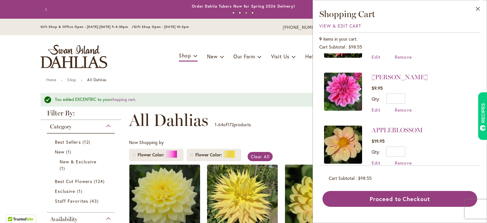
scroll to position [362, 0]
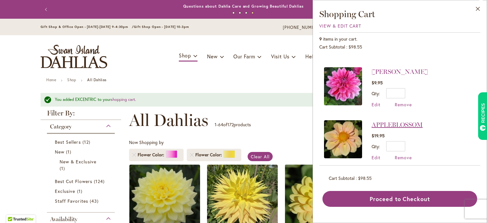
click at [383, 122] on link "APPLEBLOSSOM" at bounding box center [397, 125] width 51 height 8
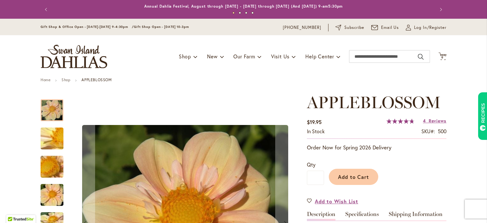
click at [56, 171] on img "APPLEBLOSSOM" at bounding box center [52, 167] width 46 height 34
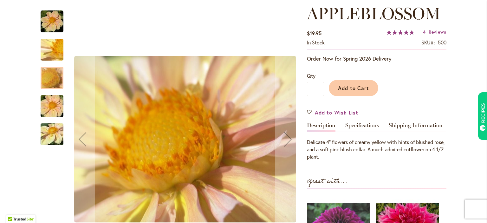
scroll to position [109, 0]
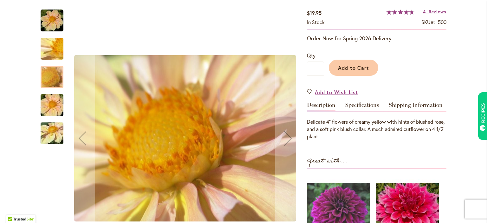
click at [59, 139] on img "APPLEBLOSSOM" at bounding box center [52, 133] width 46 height 34
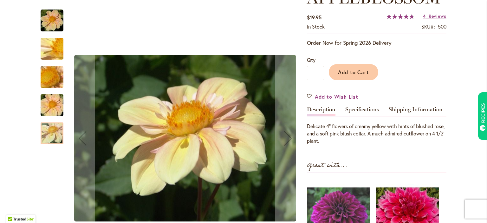
scroll to position [105, 0]
